Goal: Task Accomplishment & Management: Use online tool/utility

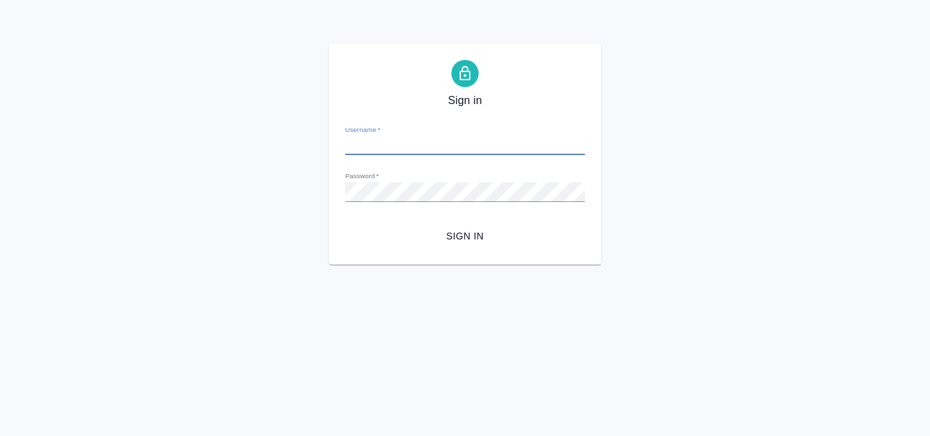
type input "[PERSON_NAME][EMAIL_ADDRESS][DOMAIN_NAME]"
click at [474, 235] on span "Sign in" at bounding box center [465, 236] width 218 height 17
type input "g.harutyunyan@awatera.com"
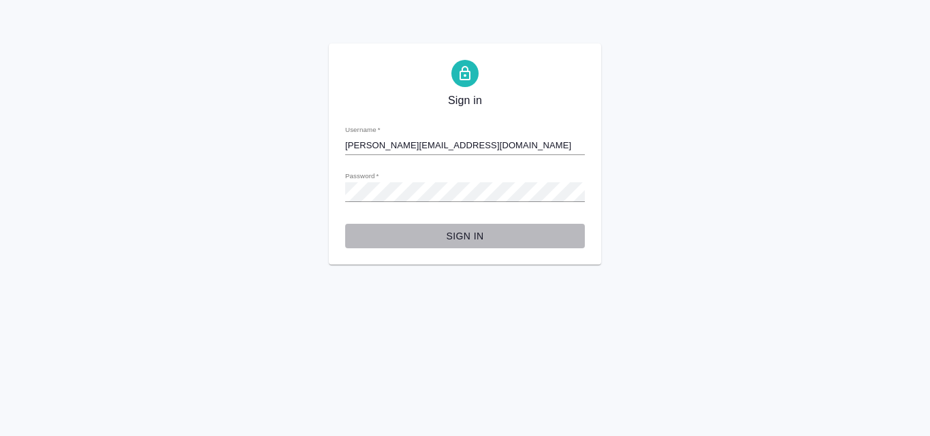
click at [456, 231] on span "Sign in" at bounding box center [465, 236] width 218 height 17
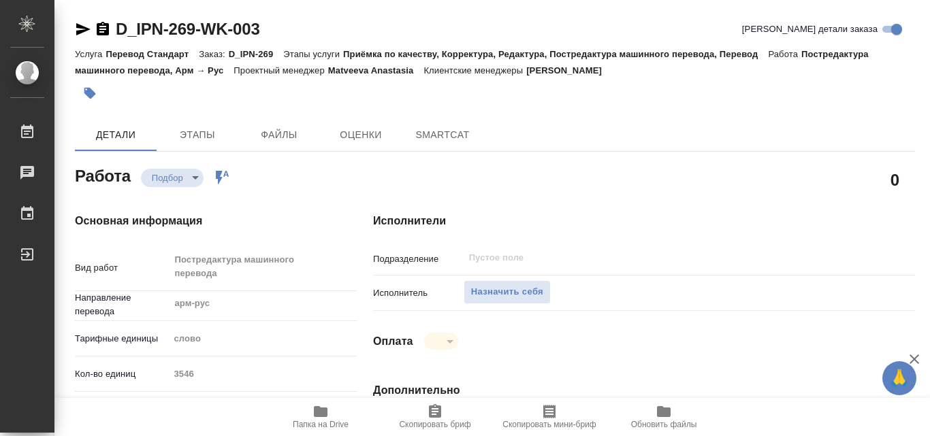
type textarea "x"
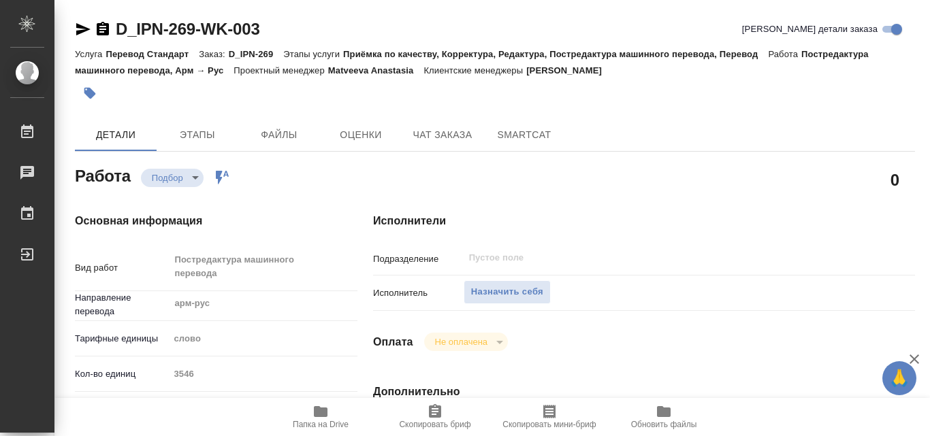
type textarea "x"
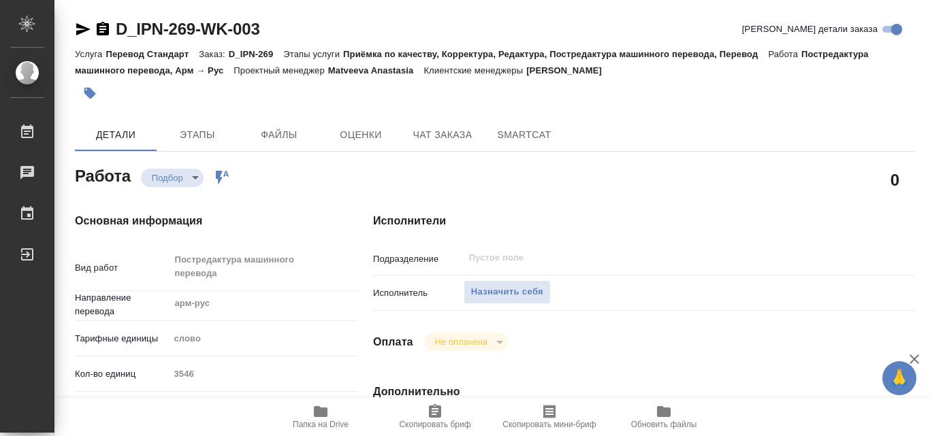
type textarea "x"
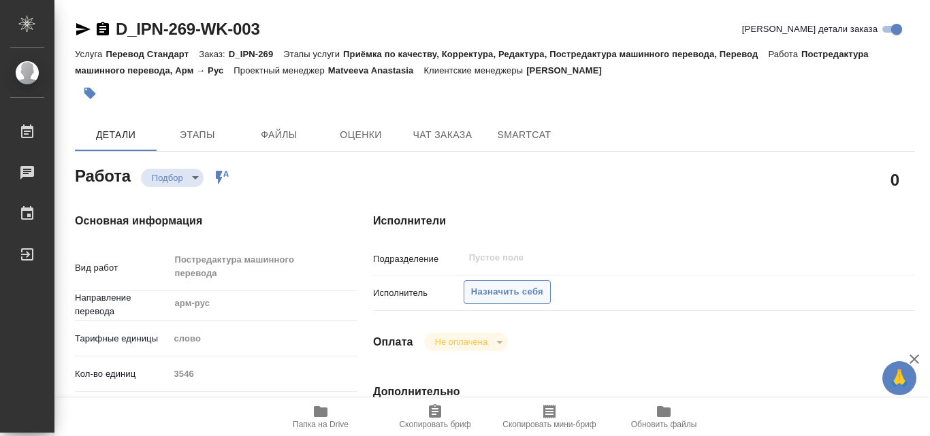
click at [521, 289] on span "Назначить себя" at bounding box center [507, 292] width 72 height 16
type textarea "x"
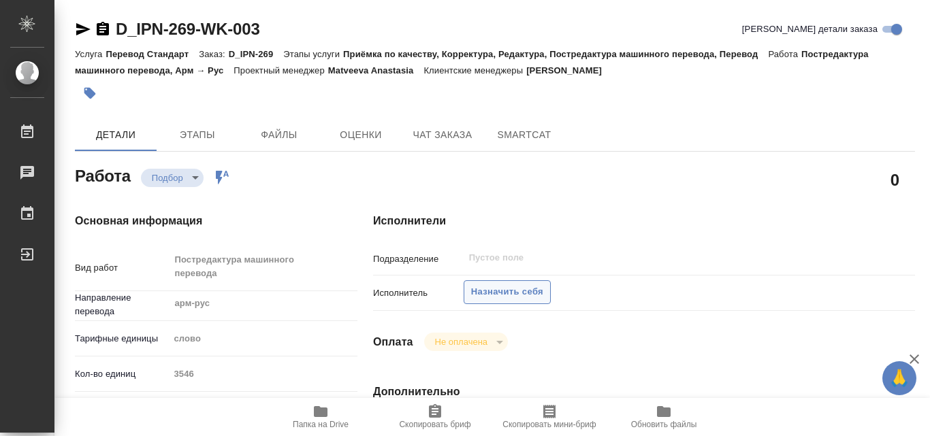
type textarea "x"
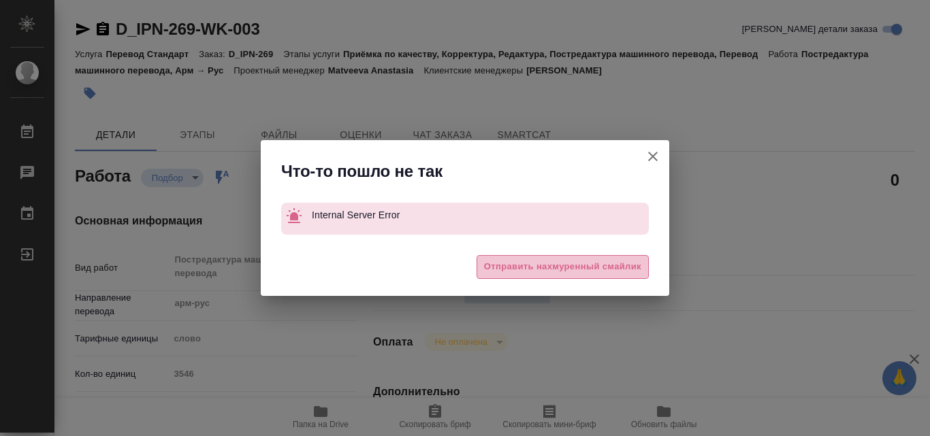
click at [529, 270] on span "Отправить нахмуренный смайлик" at bounding box center [562, 267] width 157 height 16
type textarea "x"
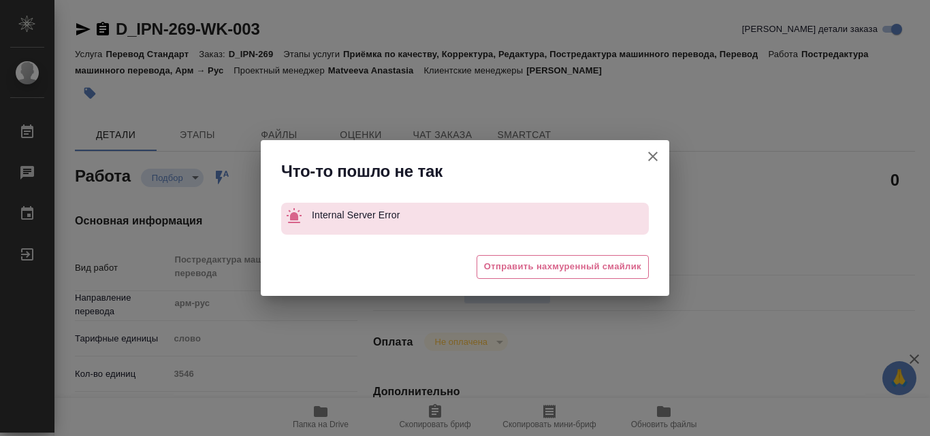
type textarea "x"
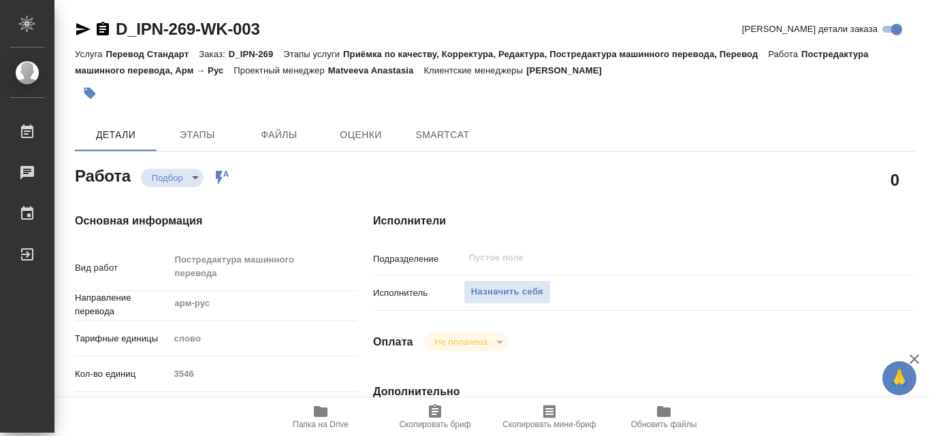
type textarea "x"
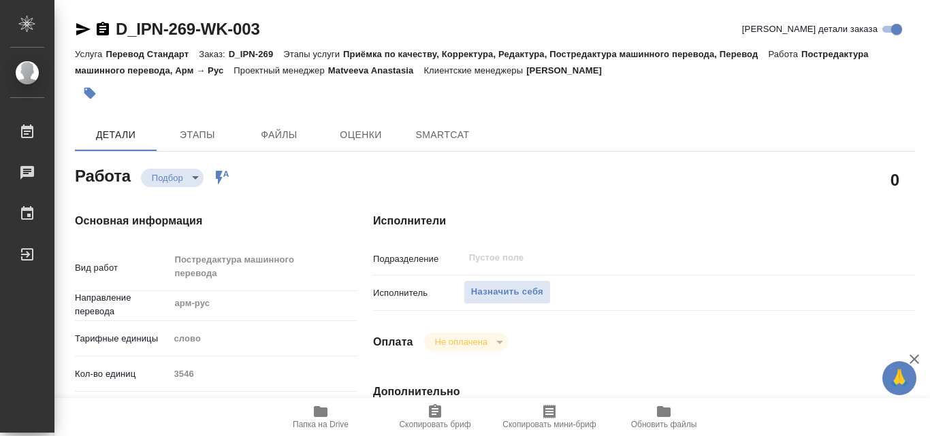
type textarea "x"
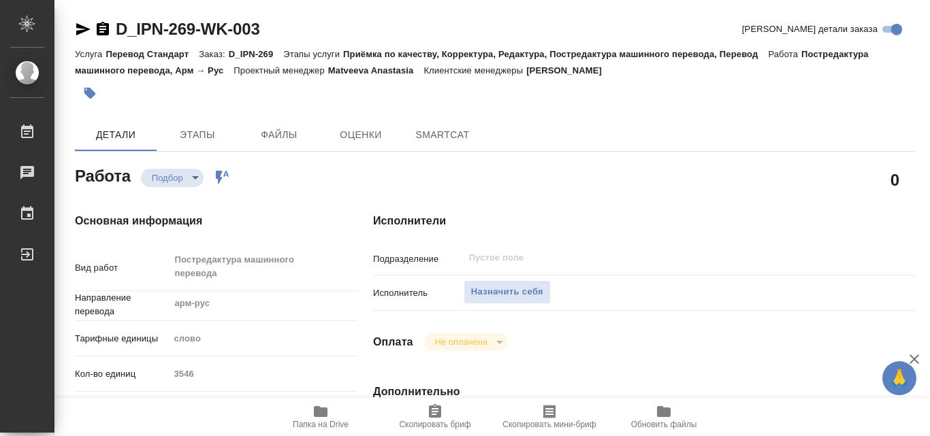
type textarea "x"
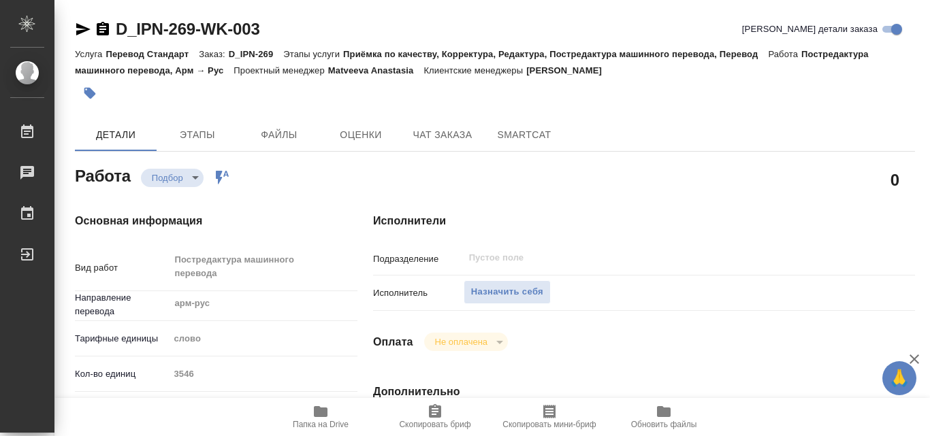
type textarea "x"
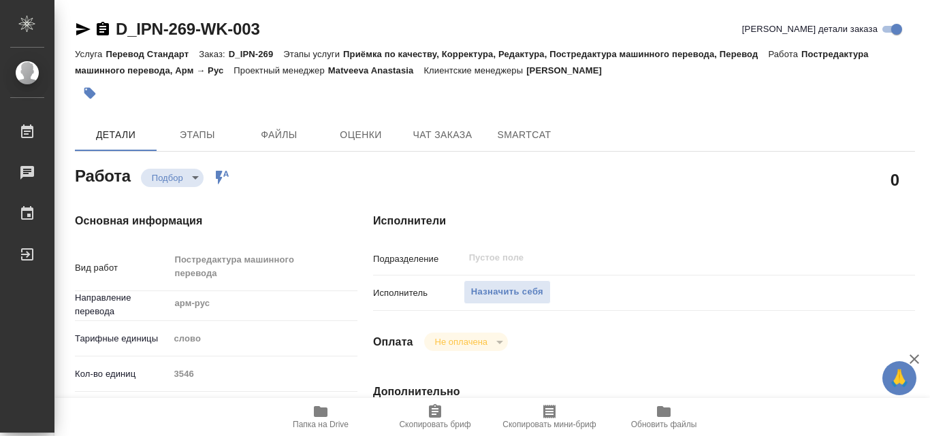
type textarea "x"
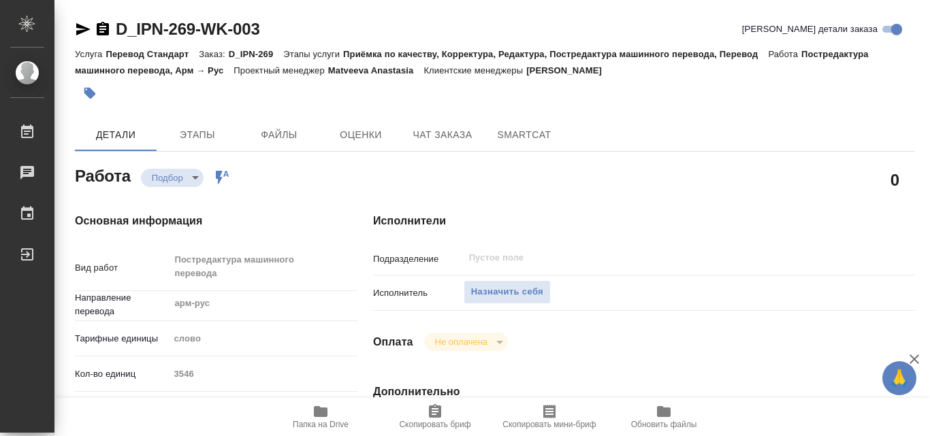
click at [323, 412] on icon "button" at bounding box center [321, 411] width 14 height 11
click at [527, 292] on span "Назначить себя" at bounding box center [507, 292] width 72 height 16
type textarea "x"
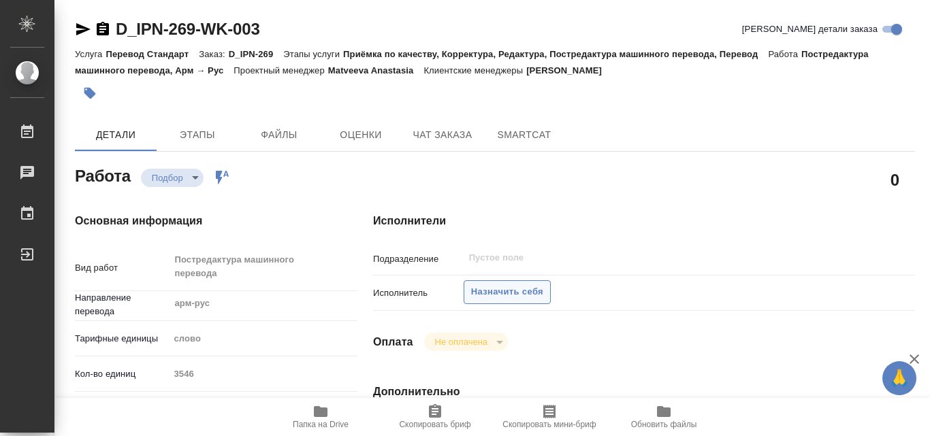
type textarea "x"
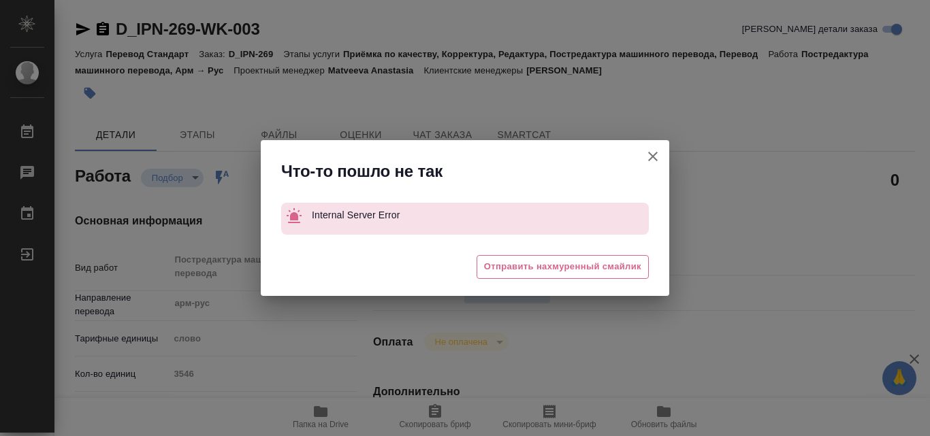
click at [654, 154] on icon "button" at bounding box center [653, 157] width 10 height 10
type textarea "x"
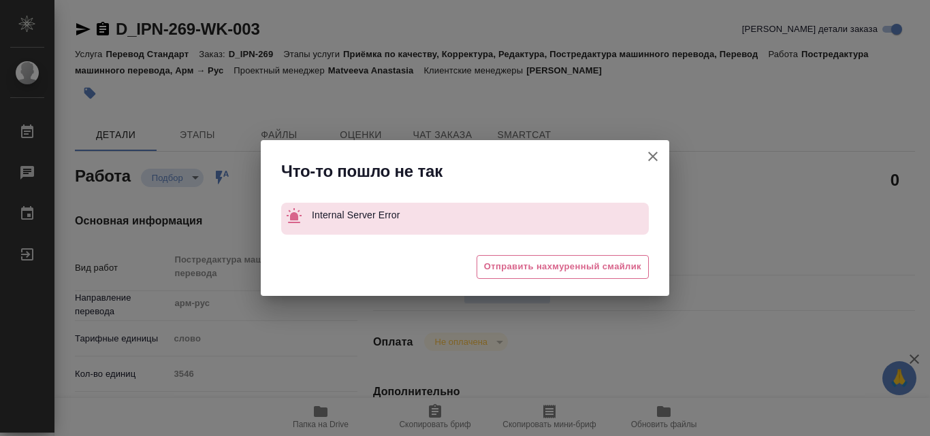
type textarea "x"
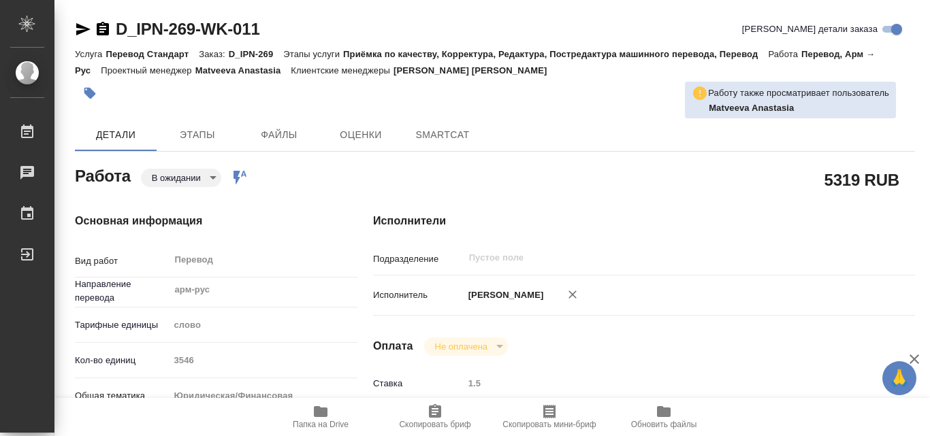
type textarea "x"
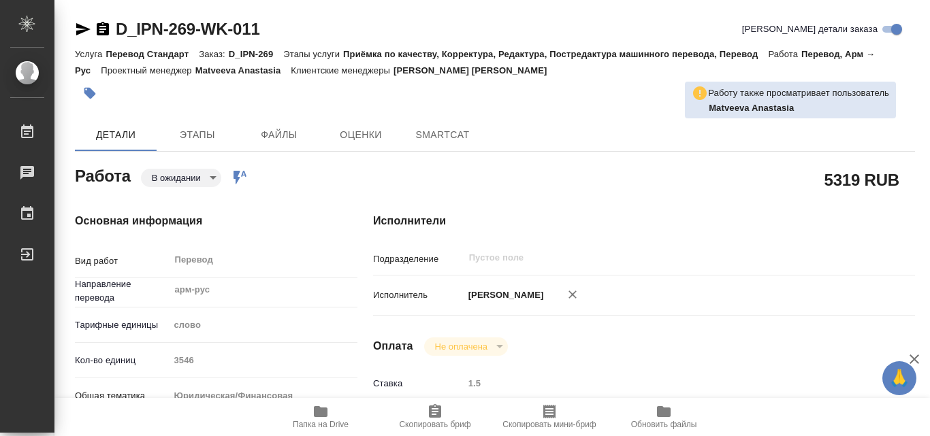
type textarea "x"
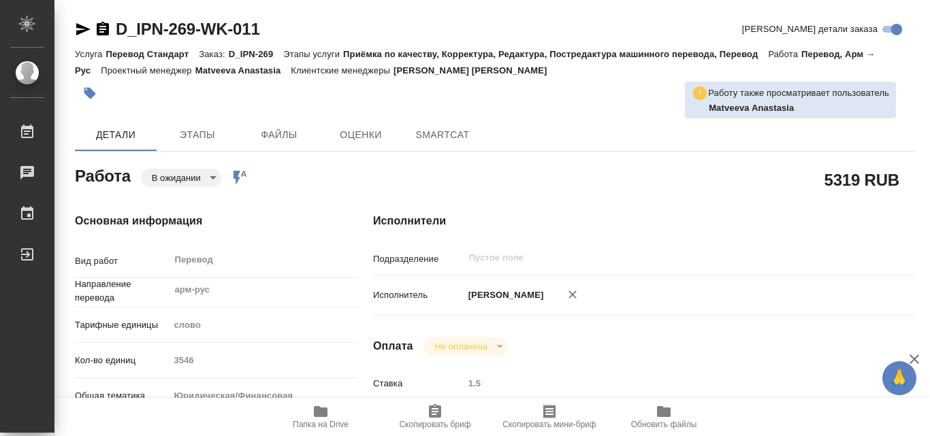
type textarea "x"
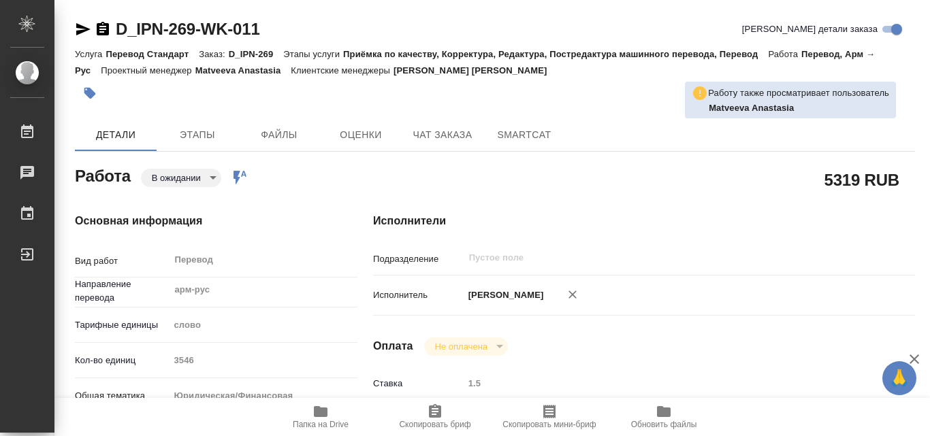
type textarea "x"
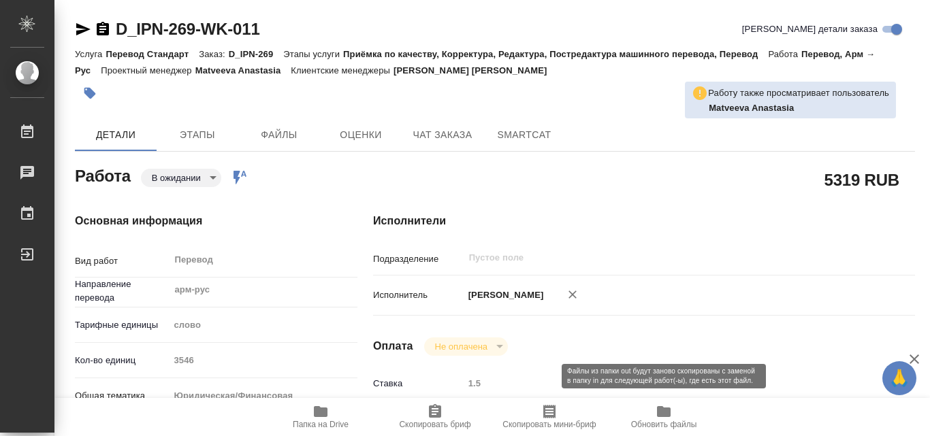
type textarea "x"
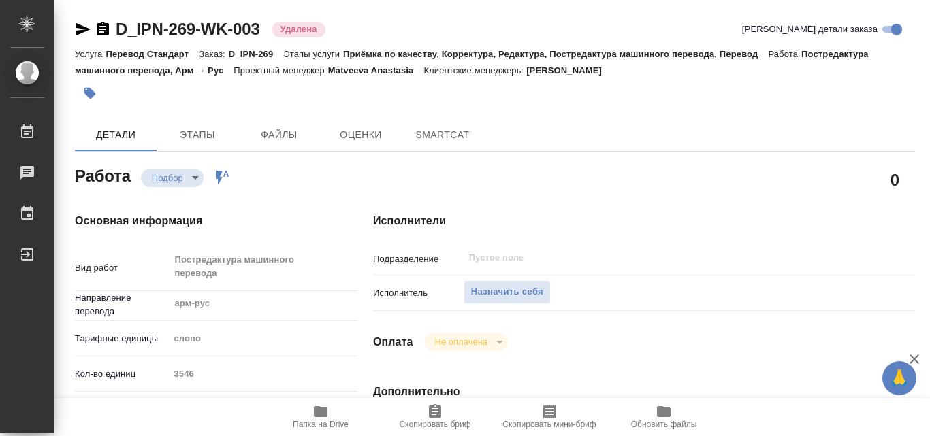
type textarea "x"
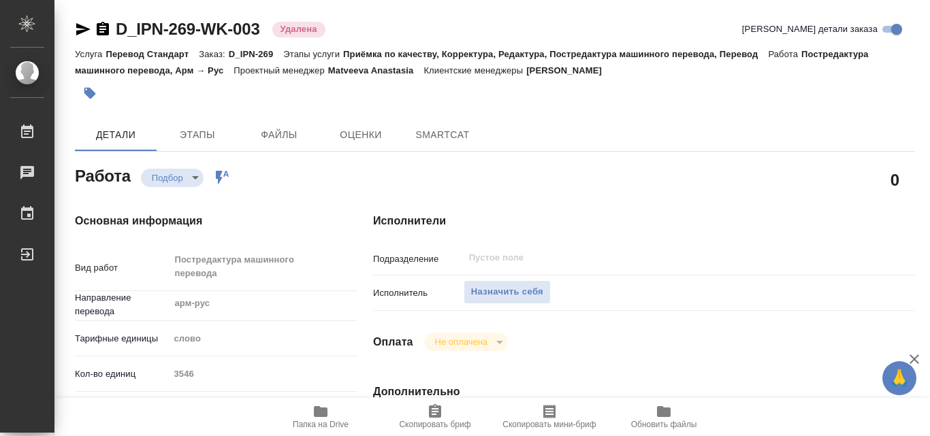
type textarea "x"
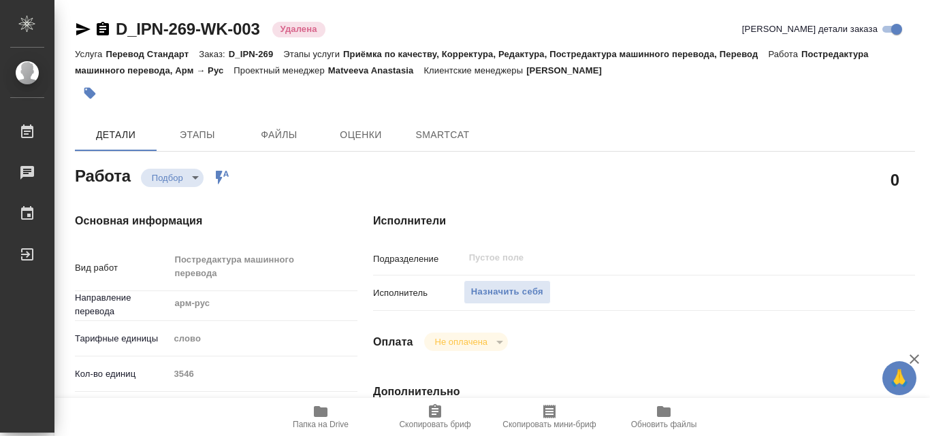
type textarea "x"
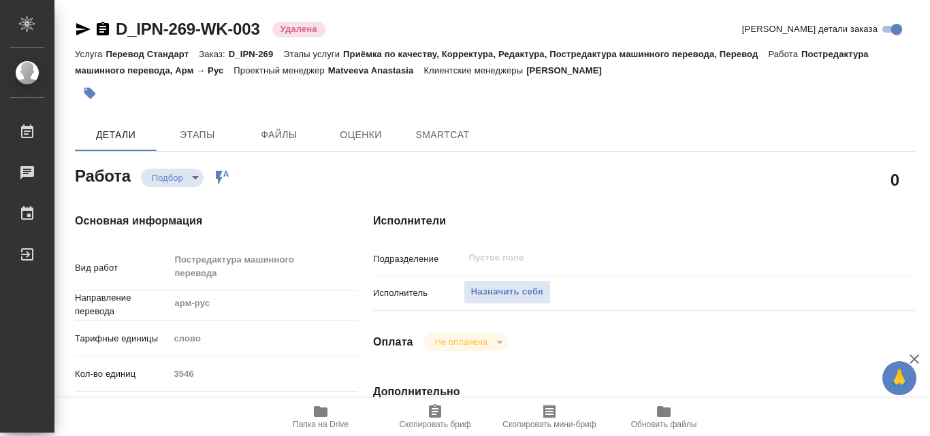
type textarea "x"
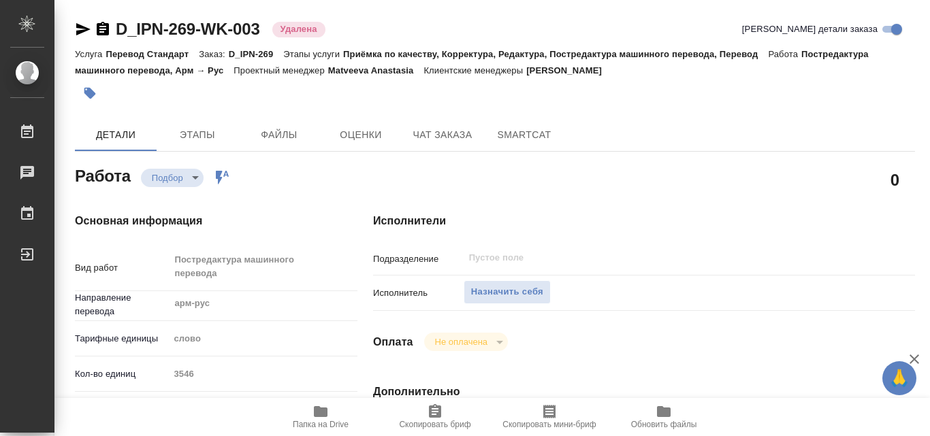
type textarea "x"
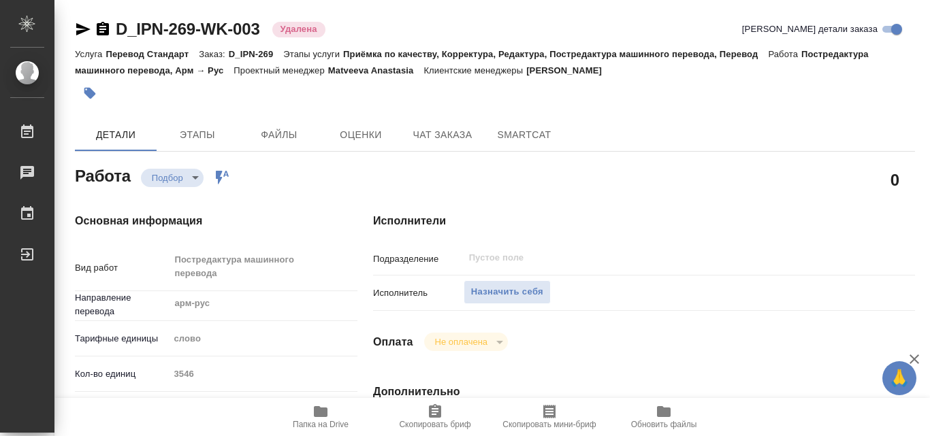
type textarea "x"
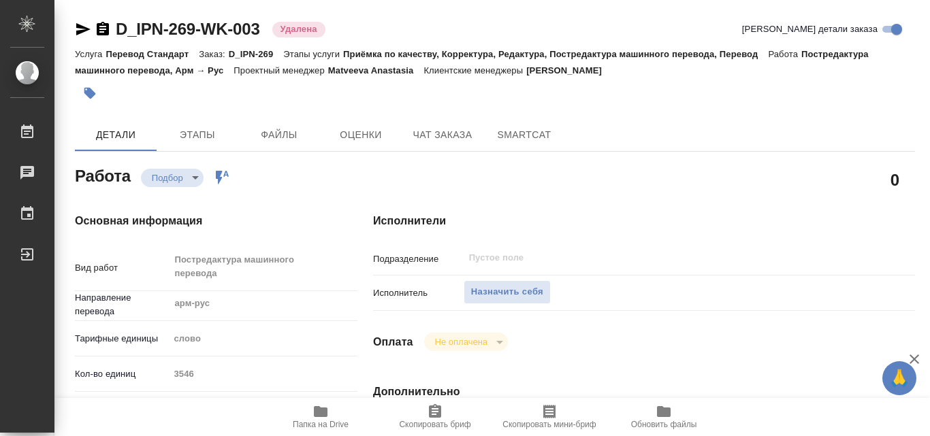
type textarea "x"
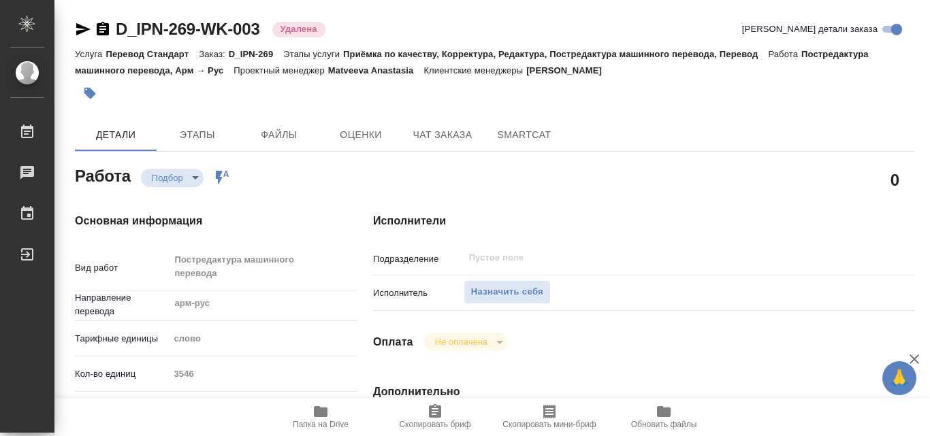
type textarea "x"
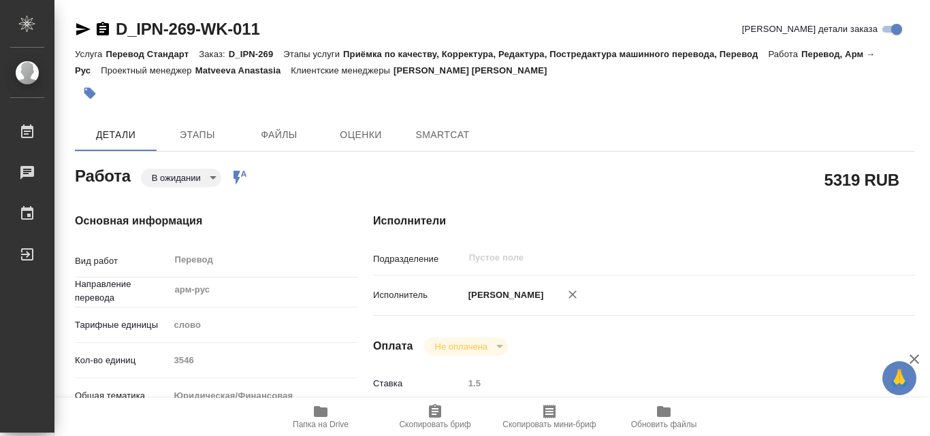
type textarea "x"
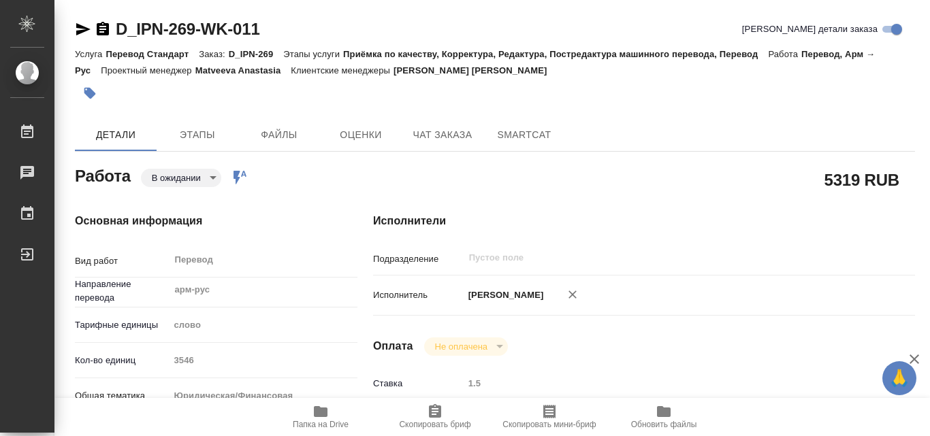
type textarea "x"
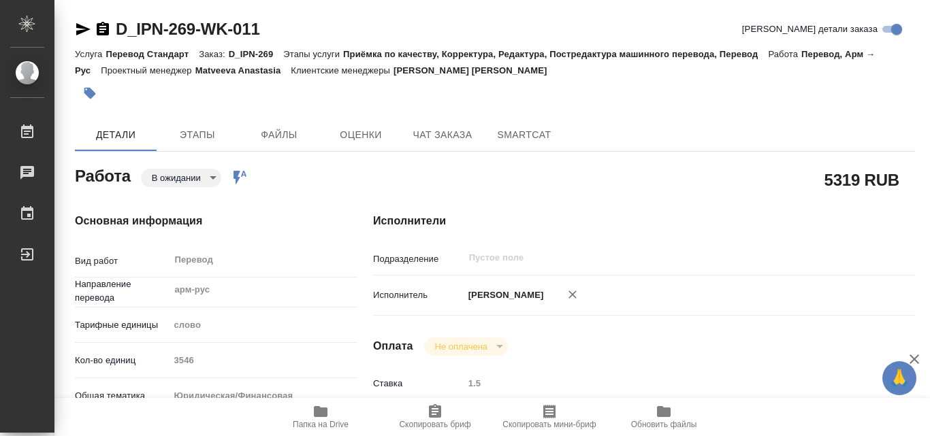
type textarea "x"
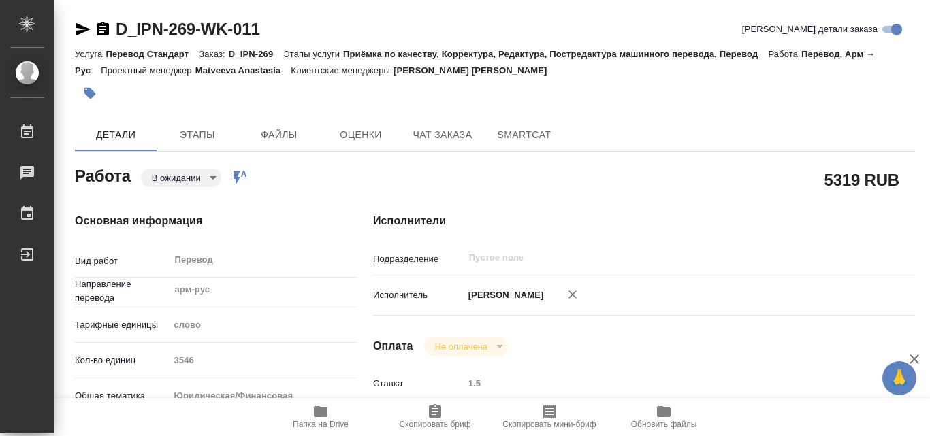
type textarea "x"
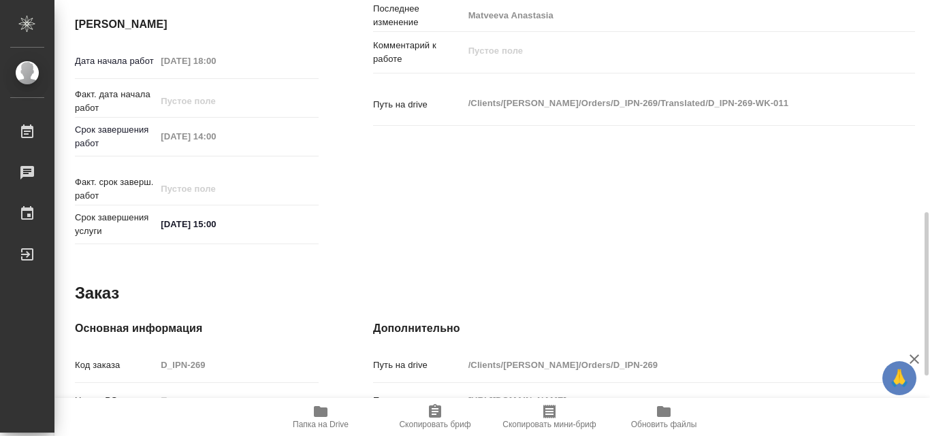
scroll to position [531, 0]
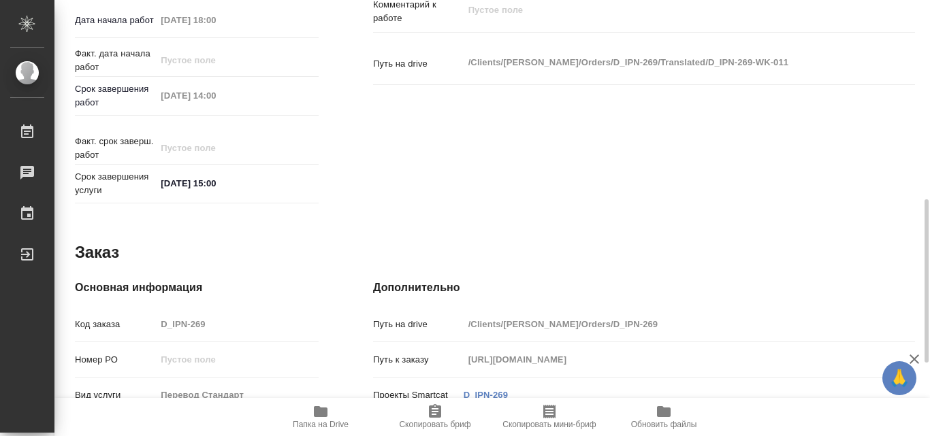
type textarea "x"
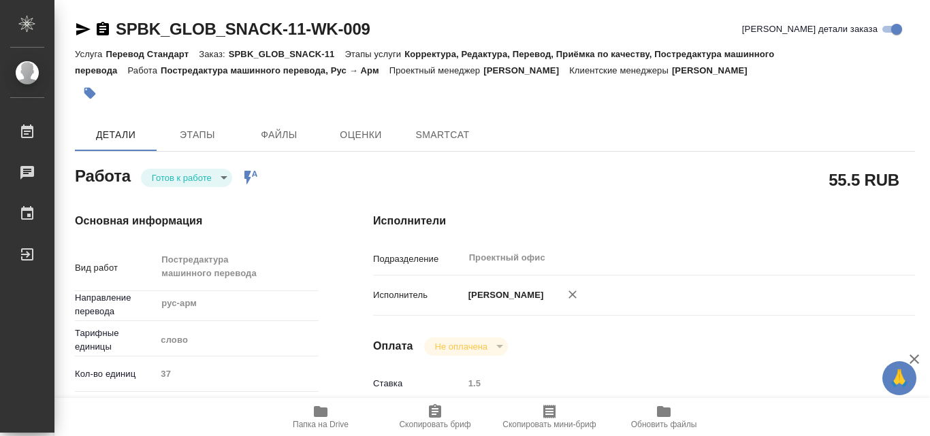
type textarea "x"
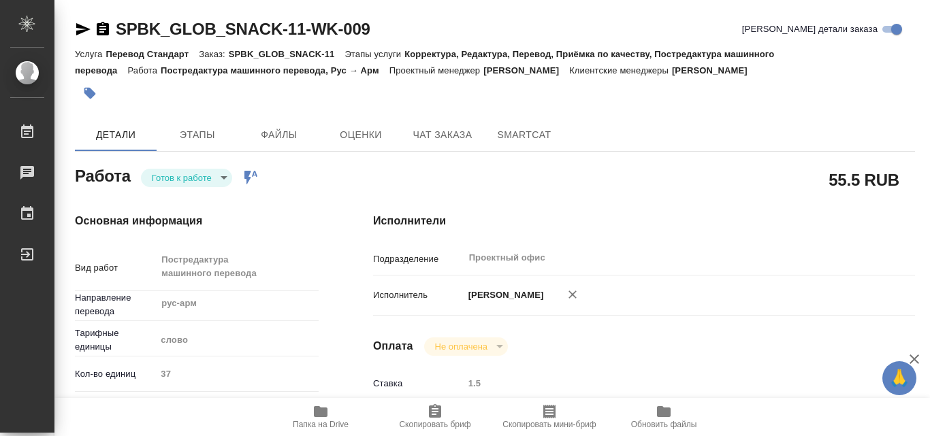
type textarea "x"
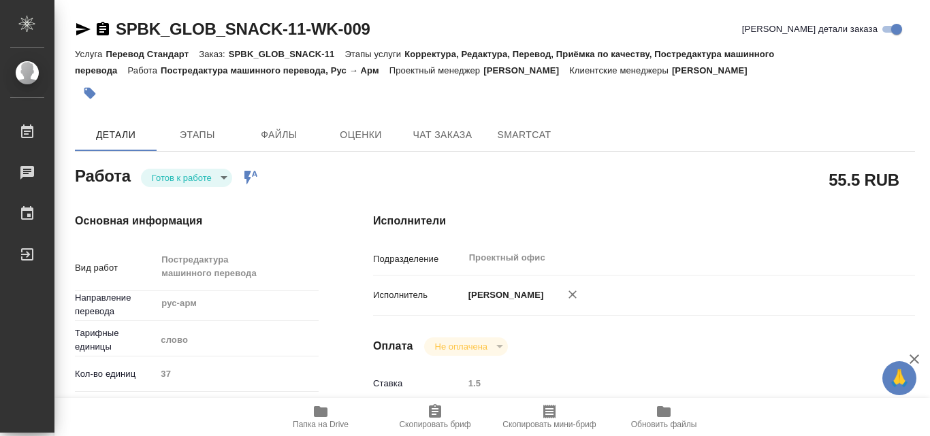
type textarea "x"
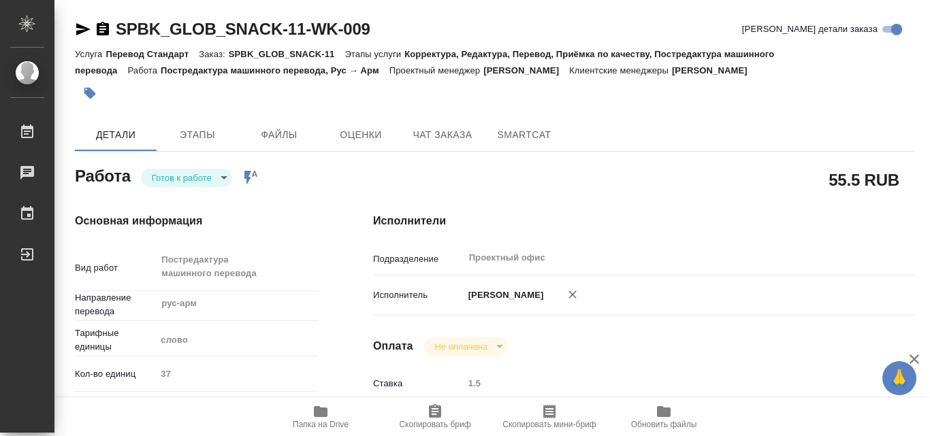
type textarea "x"
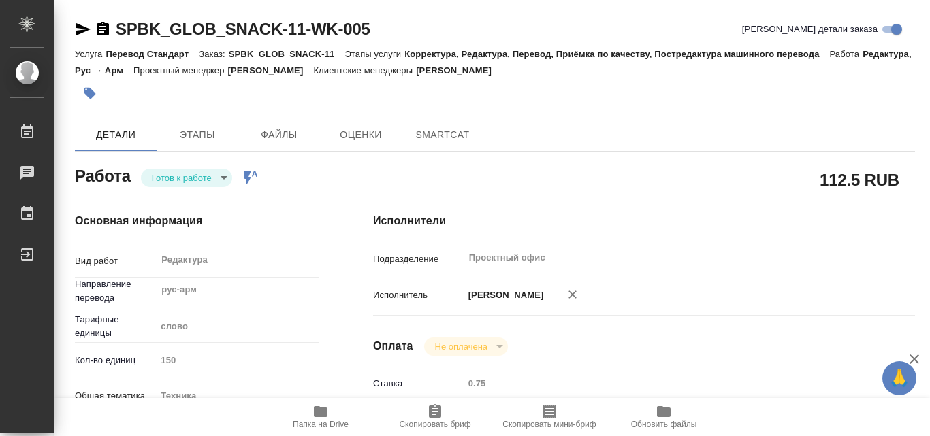
type textarea "x"
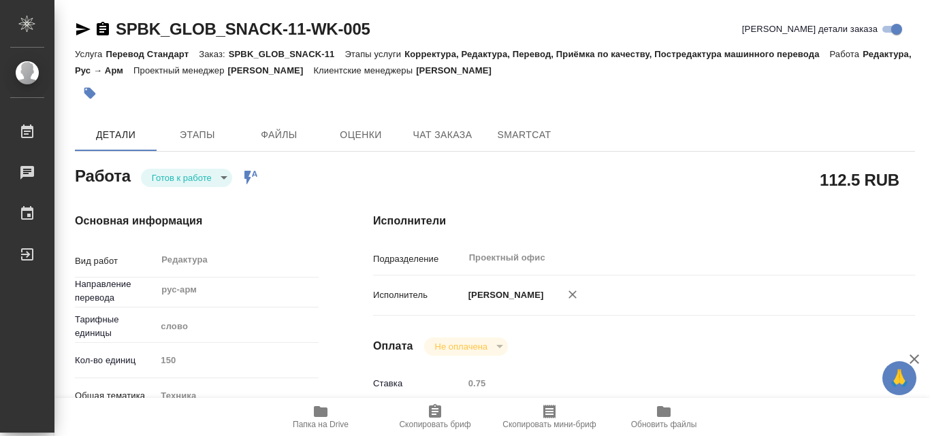
type textarea "x"
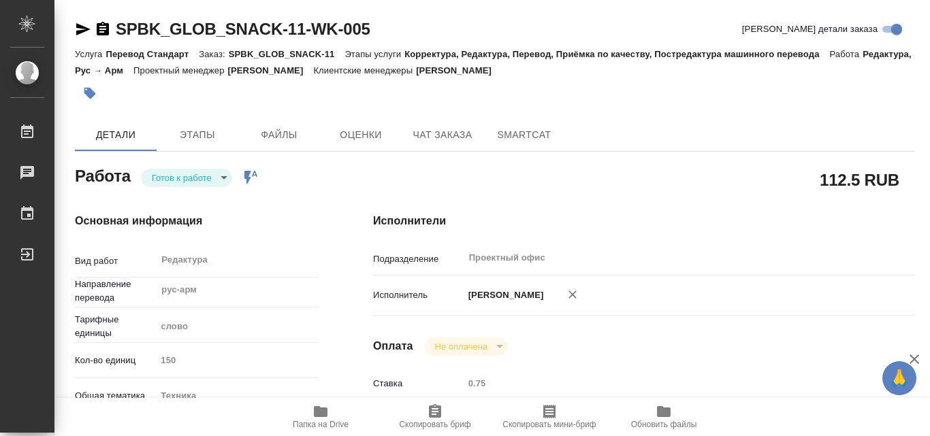
type textarea "x"
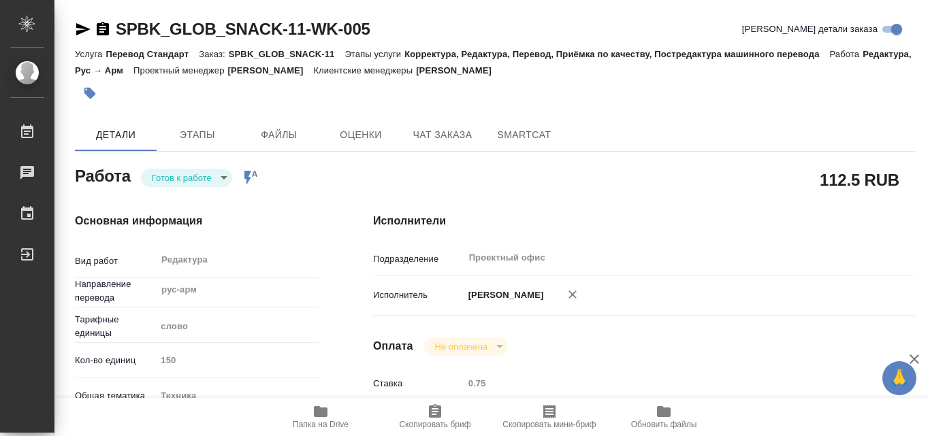
type textarea "x"
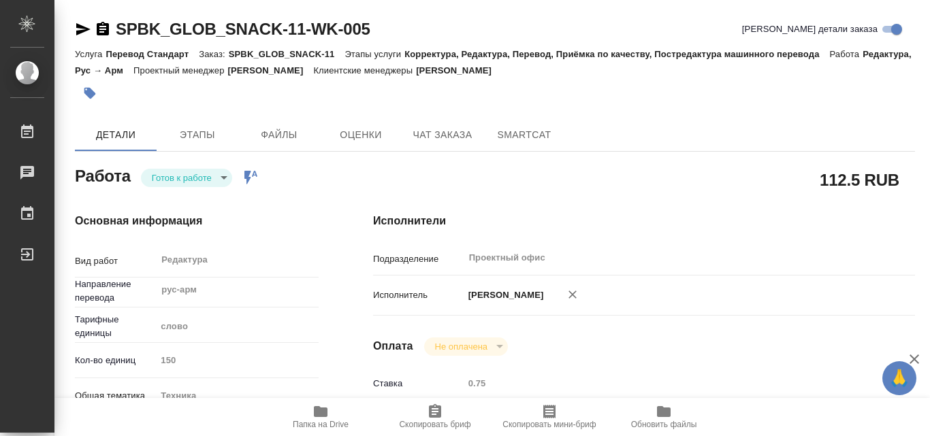
click at [715, 267] on div "Проектный офис ​" at bounding box center [666, 258] width 406 height 25
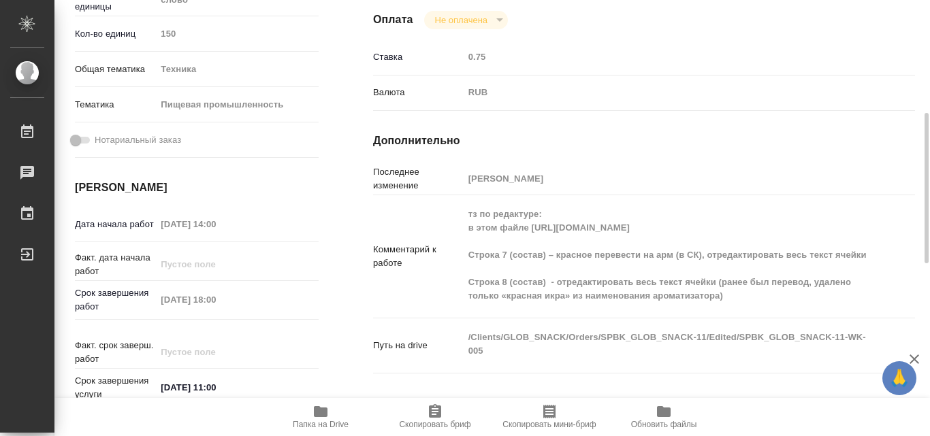
scroll to position [347, 0]
